Goal: Transaction & Acquisition: Purchase product/service

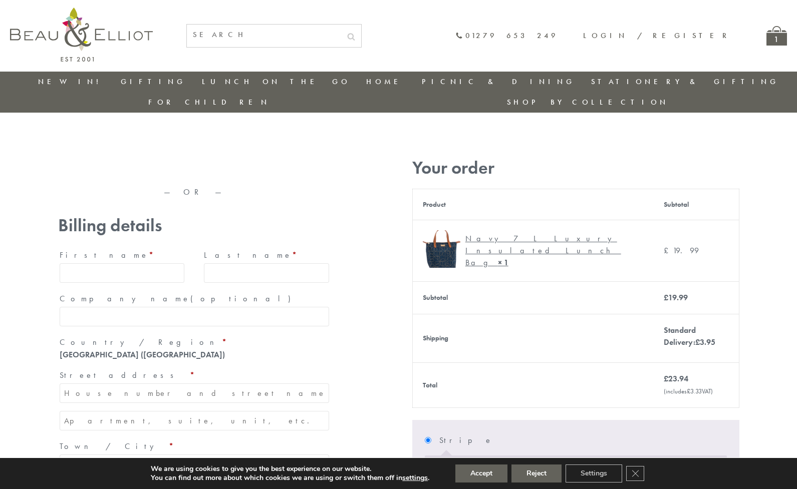
type input "maria33@yahoo.com"
type input "Maria"
type input "Williams"
type input "23, Scottsdale, Happytown"
type input "London"
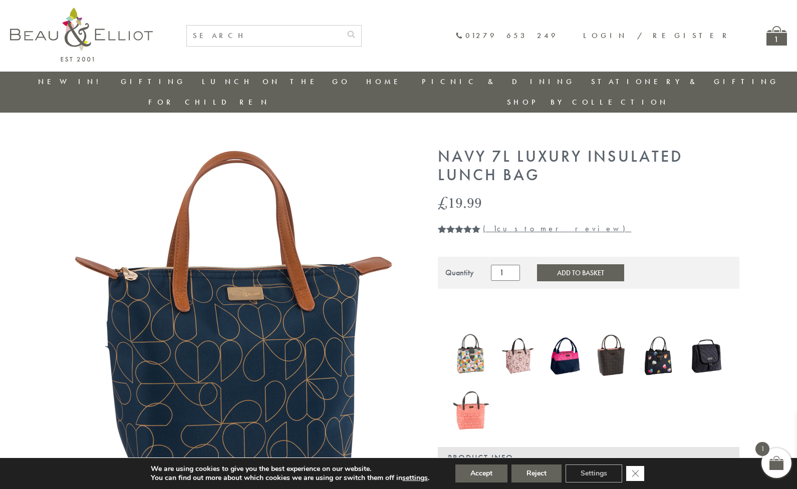
click at [636, 474] on icon "Close GDPR Cookie Banner" at bounding box center [635, 473] width 18 height 15
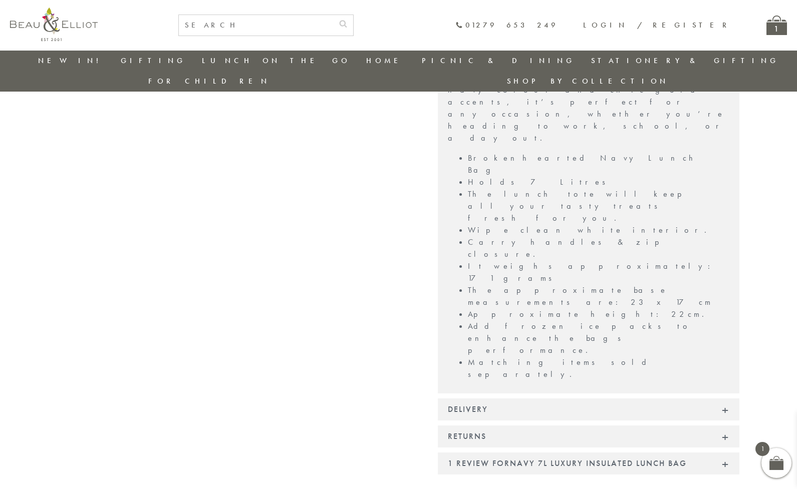
scroll to position [717, 0]
